Goal: Task Accomplishment & Management: Use online tool/utility

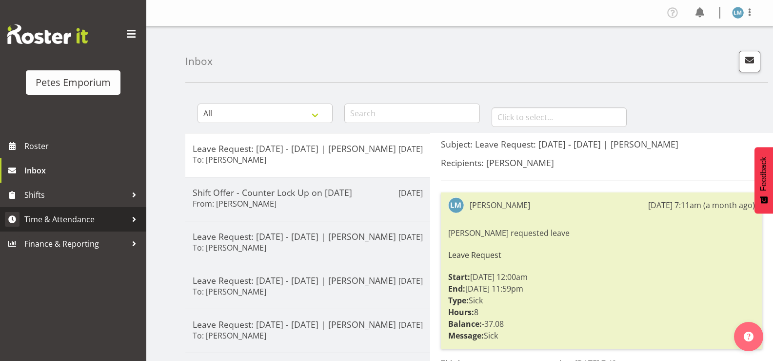
click at [106, 215] on span "Time & Attendance" at bounding box center [75, 219] width 102 height 15
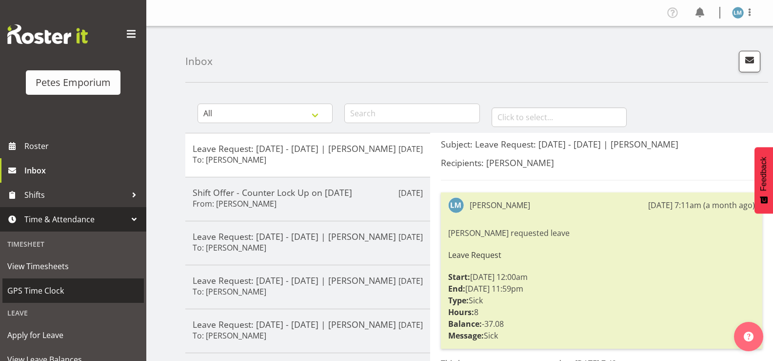
click at [85, 289] on span "GPS Time Clock" at bounding box center [73, 290] width 132 height 15
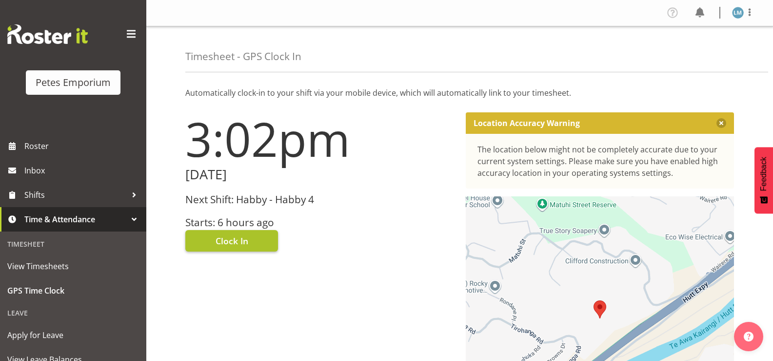
click at [247, 238] on span "Clock In" at bounding box center [232, 240] width 33 height 13
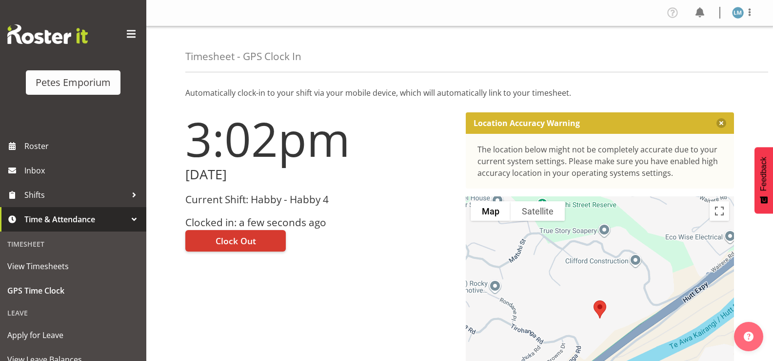
click at [741, 11] on img at bounding box center [738, 13] width 12 height 12
click at [703, 54] on link "Log Out" at bounding box center [709, 51] width 94 height 18
